Goal: Information Seeking & Learning: Understand process/instructions

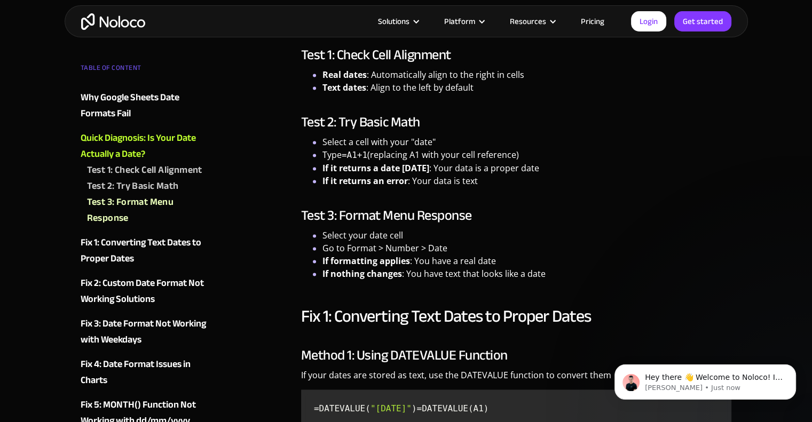
scroll to position [1482, 0]
click at [361, 235] on li "Select your date cell" at bounding box center [526, 235] width 409 height 13
click at [365, 251] on li "Go to Format > Number > Date" at bounding box center [526, 248] width 409 height 13
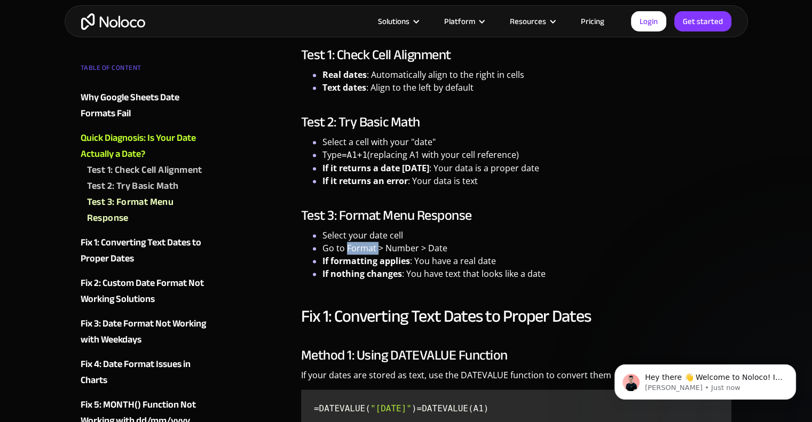
click at [365, 251] on li "Go to Format > Number > Date" at bounding box center [526, 248] width 409 height 13
click at [373, 274] on strong "If nothing changes" at bounding box center [362, 274] width 80 height 12
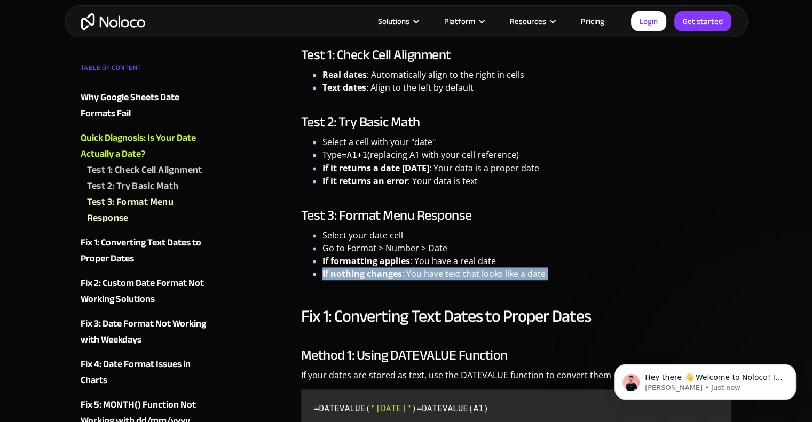
click at [373, 274] on strong "If nothing changes" at bounding box center [362, 274] width 80 height 12
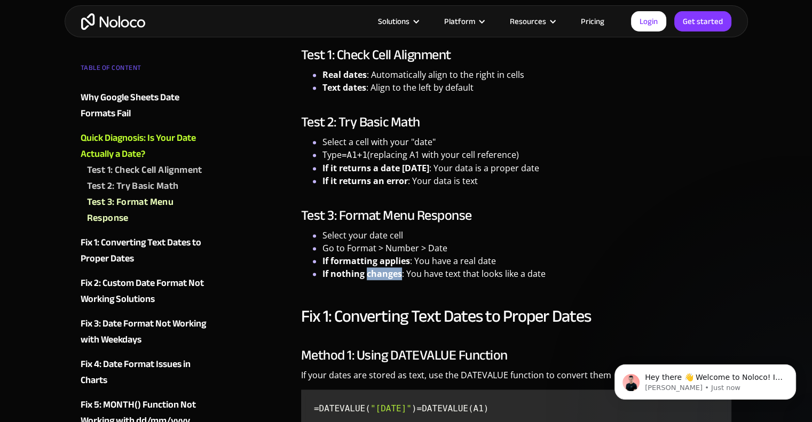
click at [373, 274] on strong "If nothing changes" at bounding box center [362, 274] width 80 height 12
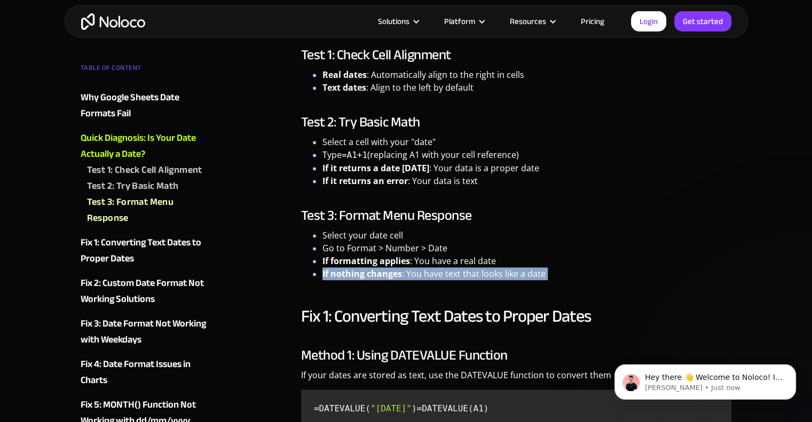
click at [373, 274] on strong "If nothing changes" at bounding box center [362, 274] width 80 height 12
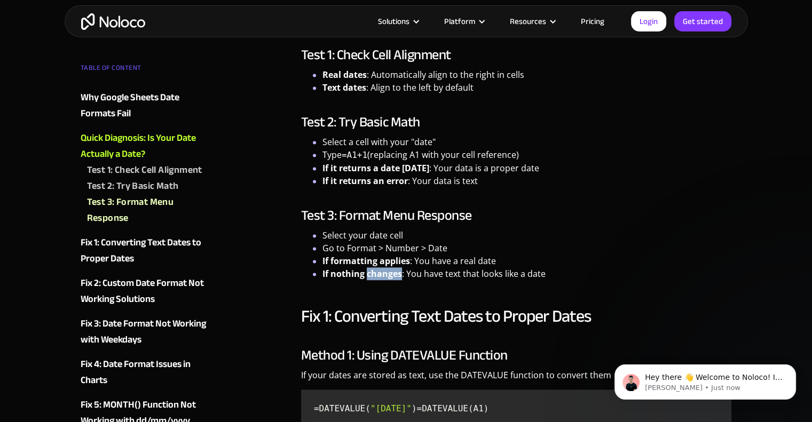
click at [373, 274] on strong "If nothing changes" at bounding box center [362, 274] width 80 height 12
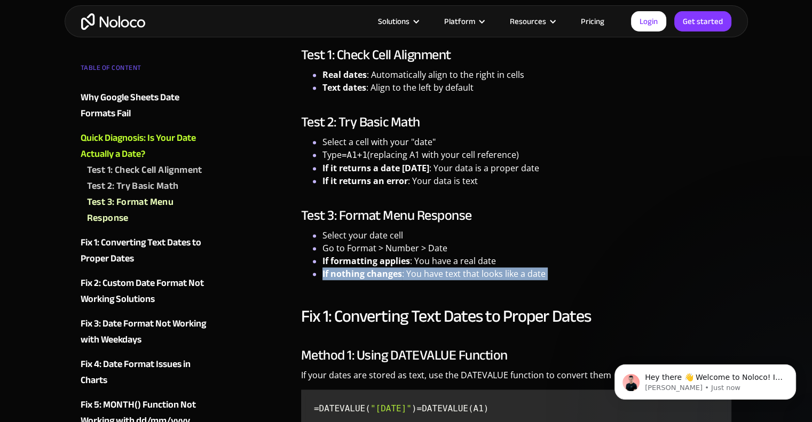
click at [373, 274] on strong "If nothing changes" at bounding box center [362, 274] width 80 height 12
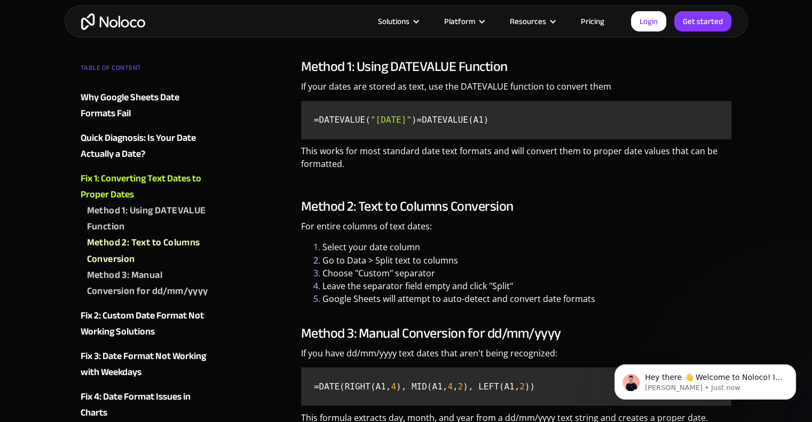
scroll to position [1778, 0]
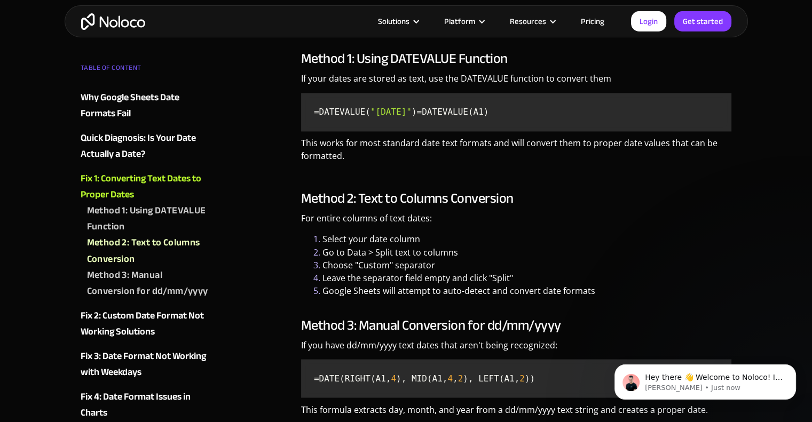
click at [362, 258] on li "Go to Data > Split text to columns" at bounding box center [526, 252] width 409 height 13
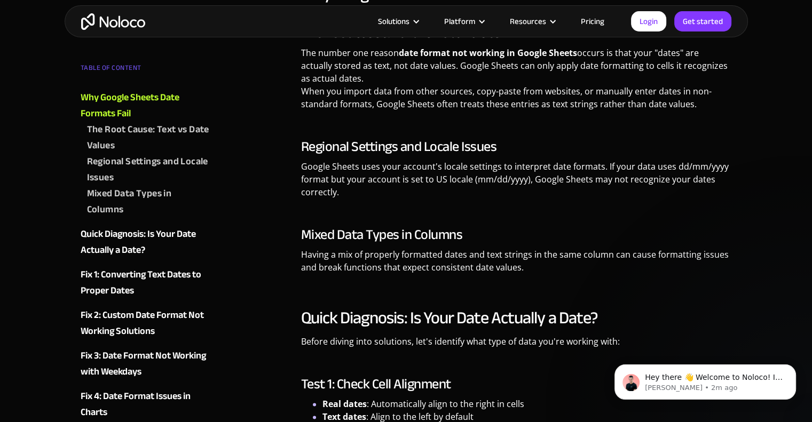
scroll to position [1152, 0]
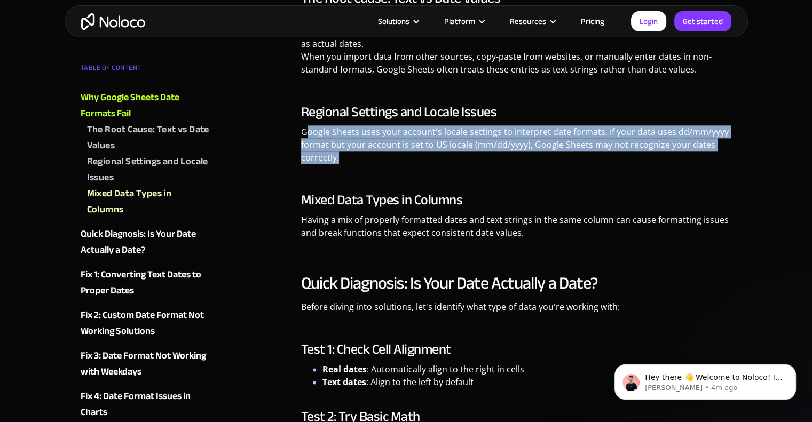
drag, startPoint x: 305, startPoint y: 132, endPoint x: 513, endPoint y: 170, distance: 211.6
click at [513, 170] on p "Google Sheets uses your account's locale settings to interpret date formats. If…" at bounding box center [516, 148] width 431 height 46
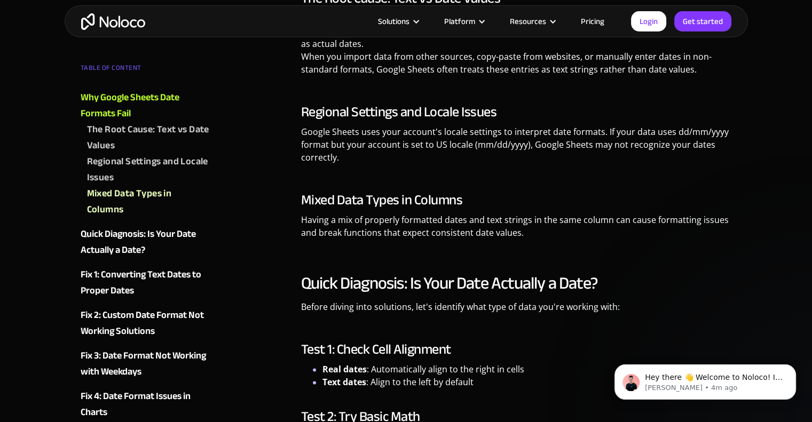
click at [513, 170] on p "Google Sheets uses your account's locale settings to interpret date formats. If…" at bounding box center [516, 148] width 431 height 46
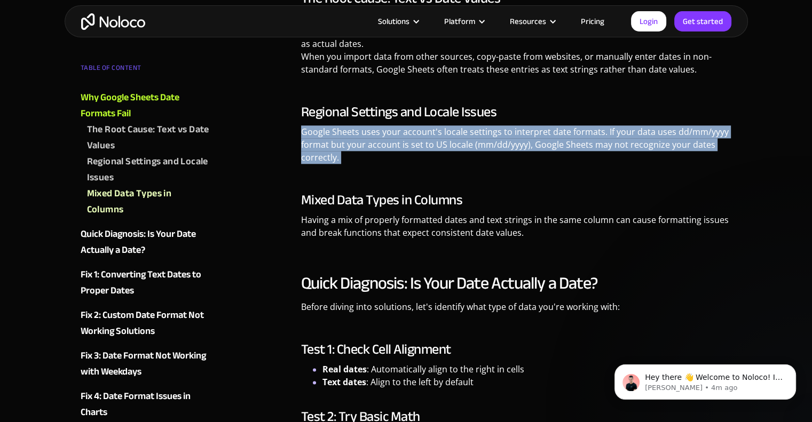
click at [513, 170] on p "Google Sheets uses your account's locale settings to interpret date formats. If…" at bounding box center [516, 148] width 431 height 46
click at [437, 169] on p "Google Sheets uses your account's locale settings to interpret date formats. If…" at bounding box center [516, 148] width 431 height 46
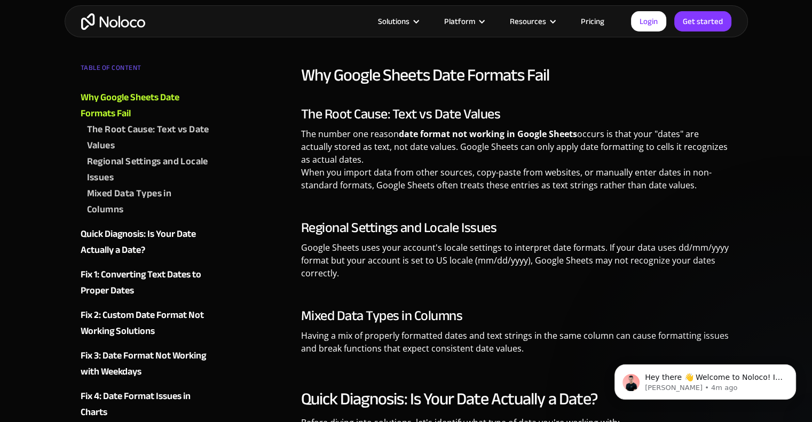
scroll to position [1070, 0]
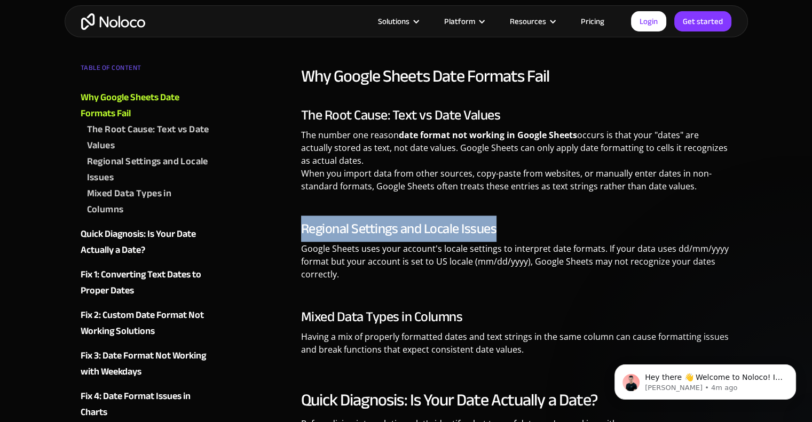
drag, startPoint x: 321, startPoint y: 225, endPoint x: 509, endPoint y: 224, distance: 187.9
click at [509, 224] on h3 "Regional Settings and Locale Issues" at bounding box center [516, 229] width 431 height 16
